Goal: Transaction & Acquisition: Obtain resource

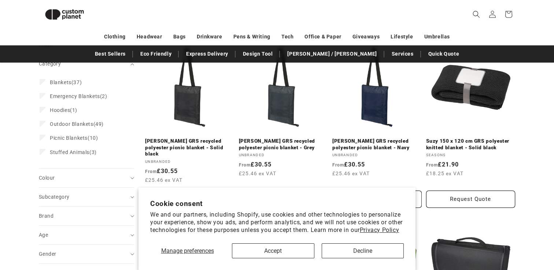
scroll to position [107, 0]
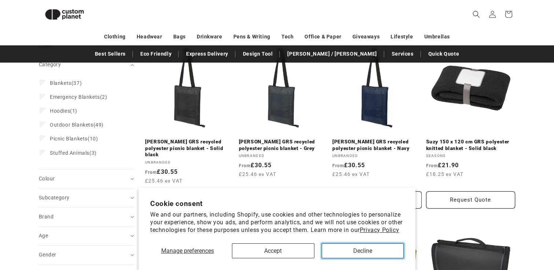
click at [367, 252] on button "Decline" at bounding box center [362, 250] width 82 height 15
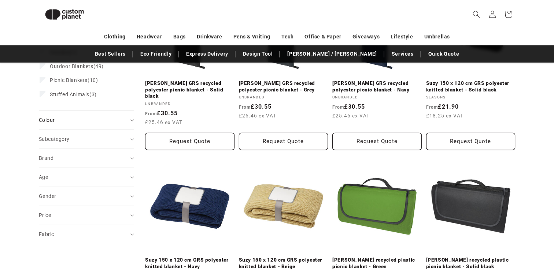
scroll to position [166, 0]
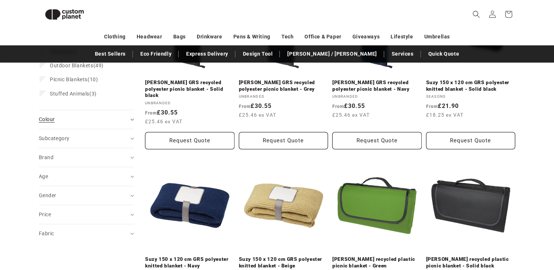
click at [96, 124] on summary "Colour (0)" at bounding box center [86, 119] width 95 height 19
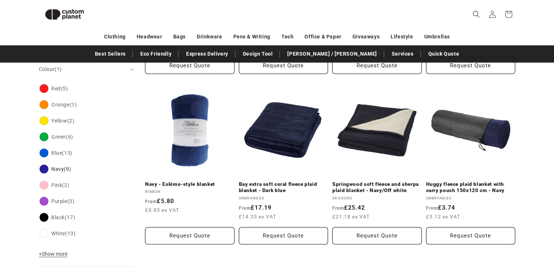
scroll to position [245, 0]
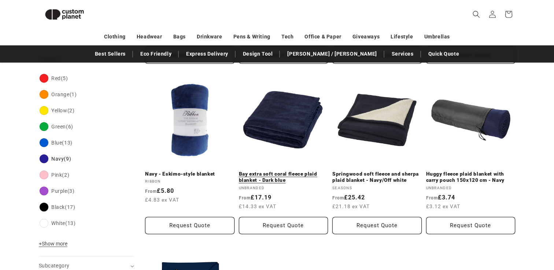
click at [280, 171] on link "Bay extra soft coral fleece plaid blanket - Dark blue" at bounding box center [283, 177] width 89 height 13
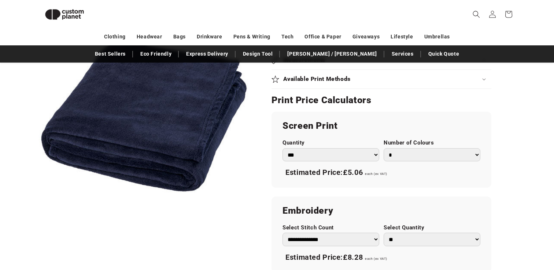
scroll to position [522, 0]
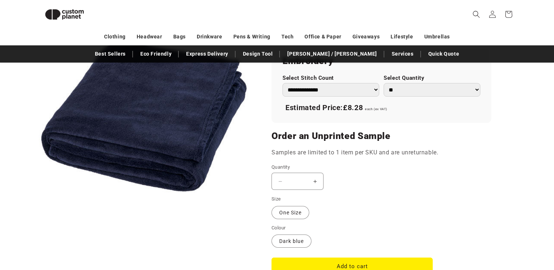
click at [313, 182] on button "Increase quantity for Bay extra soft coral fleece plaid blanket - Dark blue" at bounding box center [314, 181] width 16 height 17
click at [317, 181] on button "Increase quantity for Bay extra soft coral fleece plaid blanket - Dark blue" at bounding box center [314, 181] width 16 height 17
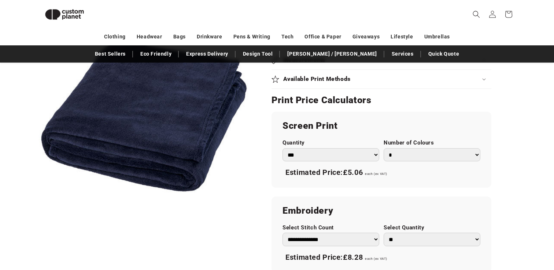
scroll to position [373, 0]
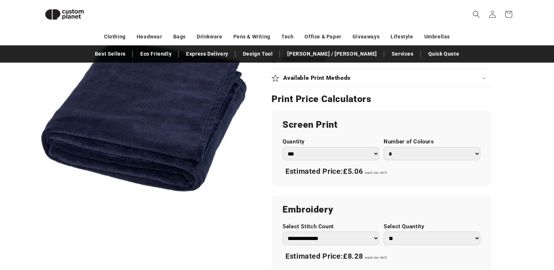
click at [369, 154] on select "*** *** *** **** **** **** ***** *****" at bounding box center [330, 154] width 97 height 14
click at [282, 147] on select "*** *** *** **** **** **** ***** *****" at bounding box center [330, 154] width 97 height 14
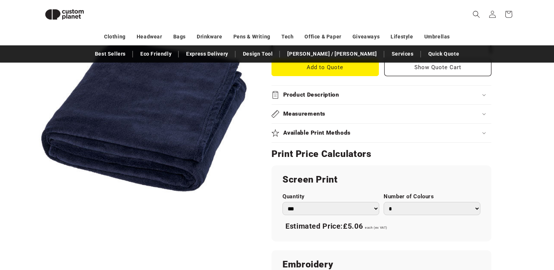
scroll to position [253, 0]
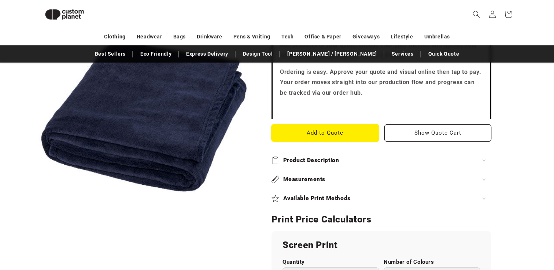
click at [356, 136] on button "Add to Quote" at bounding box center [324, 132] width 107 height 17
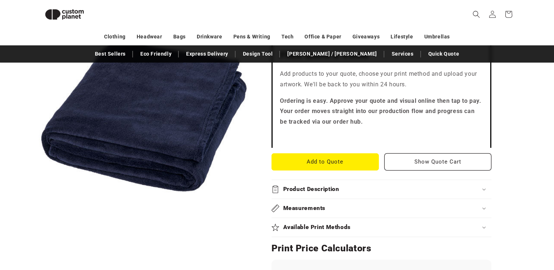
scroll to position [225, 0]
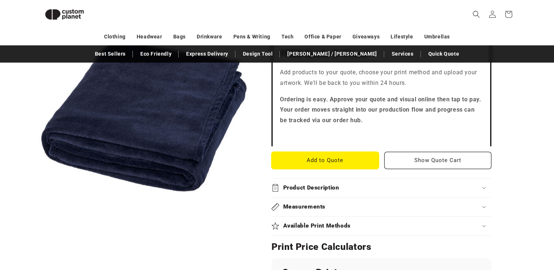
click at [355, 158] on button "Add to Quote" at bounding box center [324, 160] width 107 height 17
